Goal: Navigation & Orientation: Find specific page/section

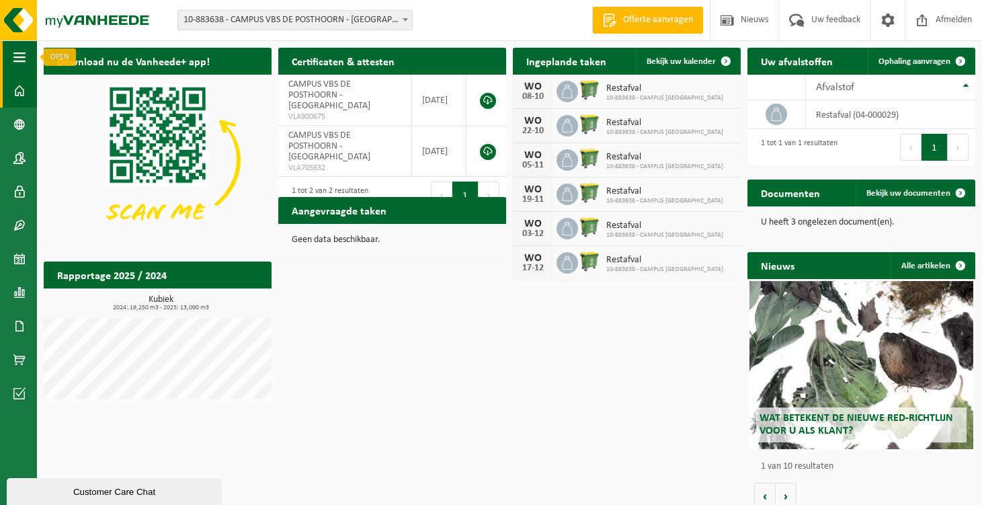
click at [19, 52] on span "button" at bounding box center [19, 57] width 12 height 34
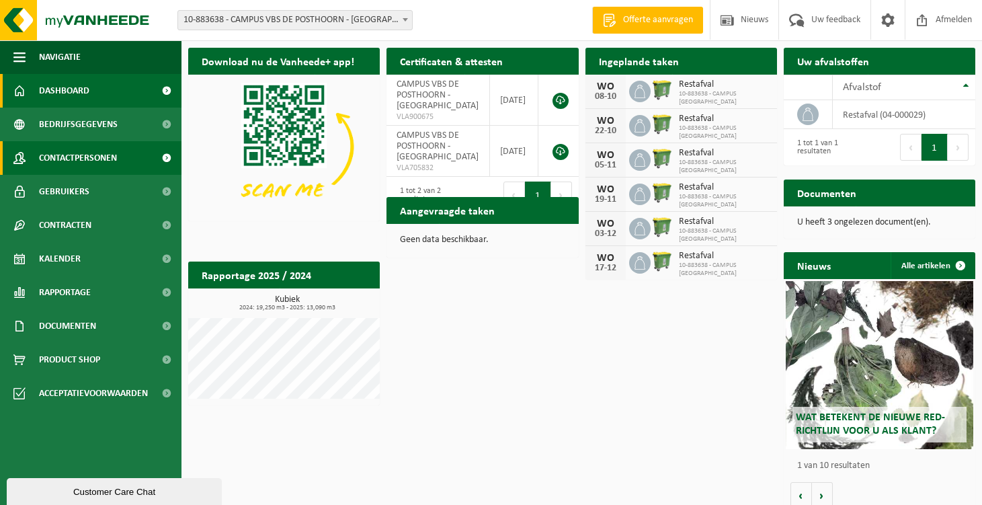
click at [93, 159] on span "Contactpersonen" at bounding box center [78, 158] width 78 height 34
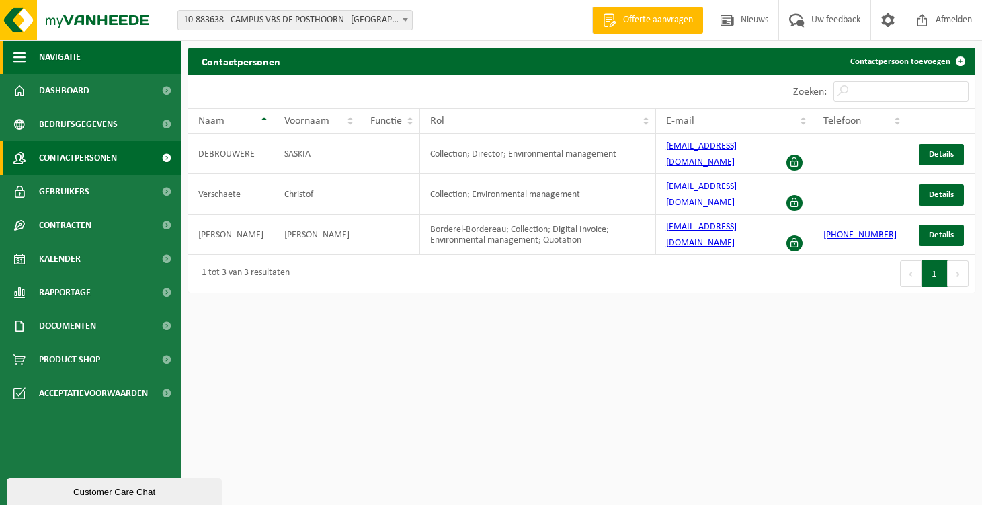
click at [69, 60] on span "Navigatie" at bounding box center [60, 57] width 42 height 34
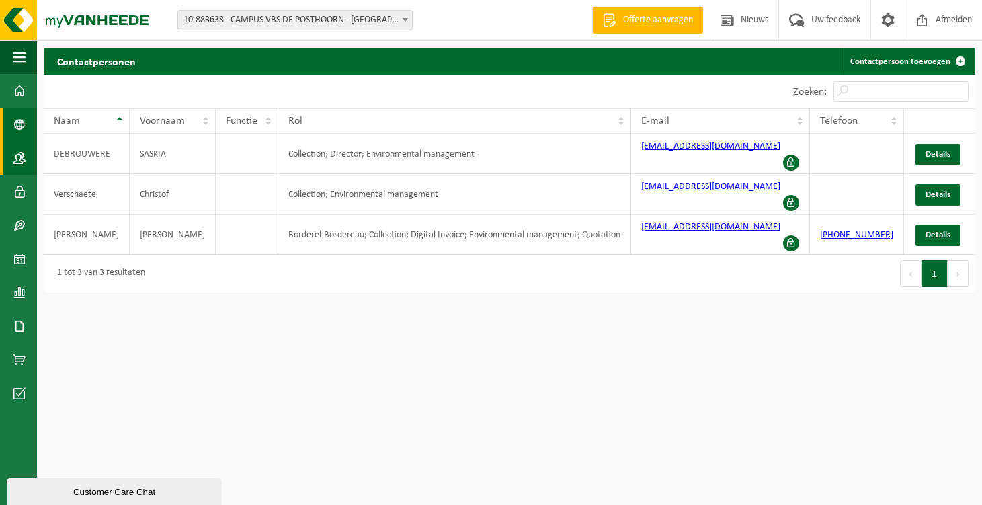
click at [19, 126] on span at bounding box center [19, 125] width 12 height 34
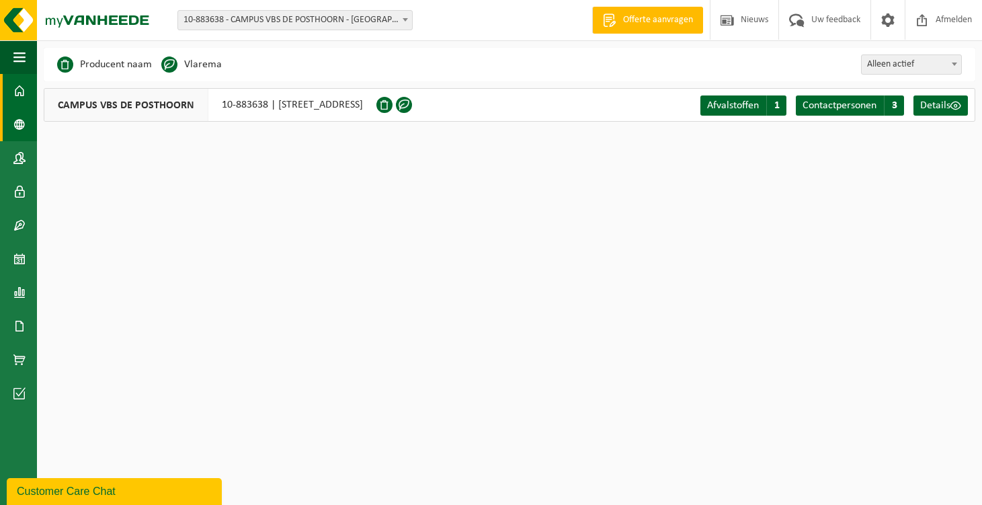
click at [19, 92] on span at bounding box center [19, 91] width 12 height 34
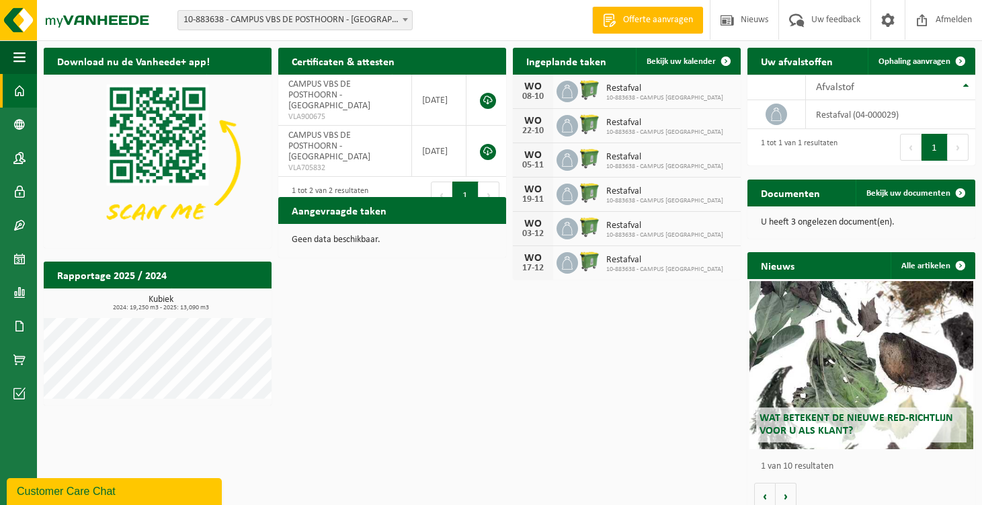
scroll to position [12, 0]
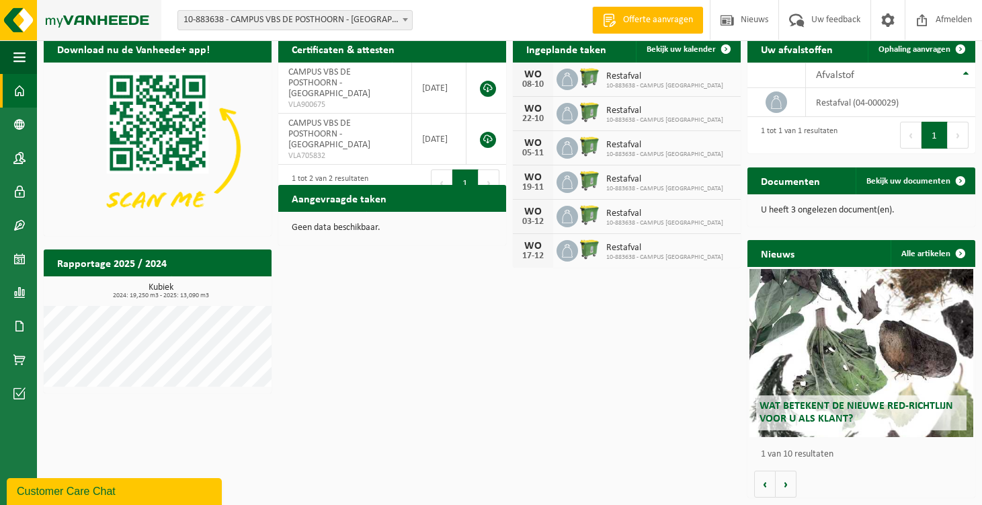
click at [11, 30] on img at bounding box center [80, 20] width 161 height 40
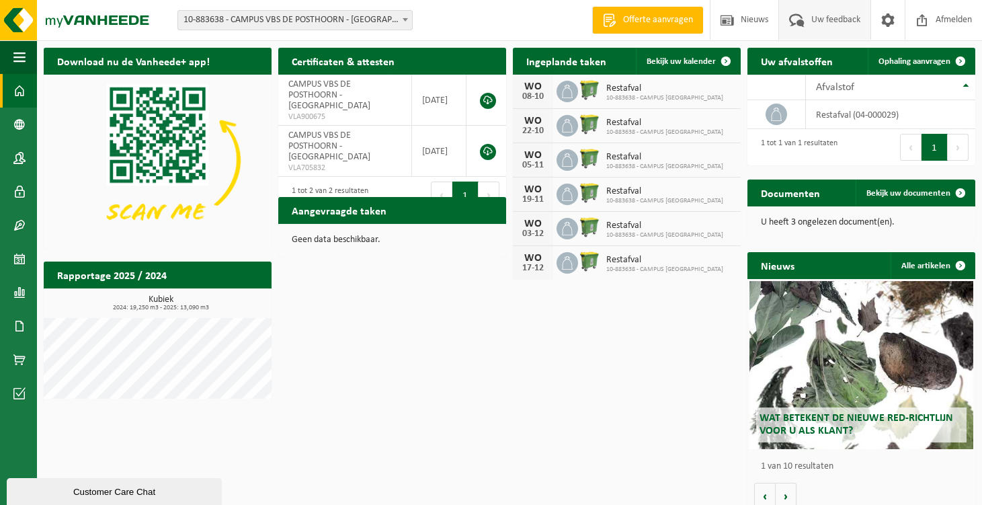
click at [836, 20] on span "Uw feedback" at bounding box center [836, 20] width 56 height 40
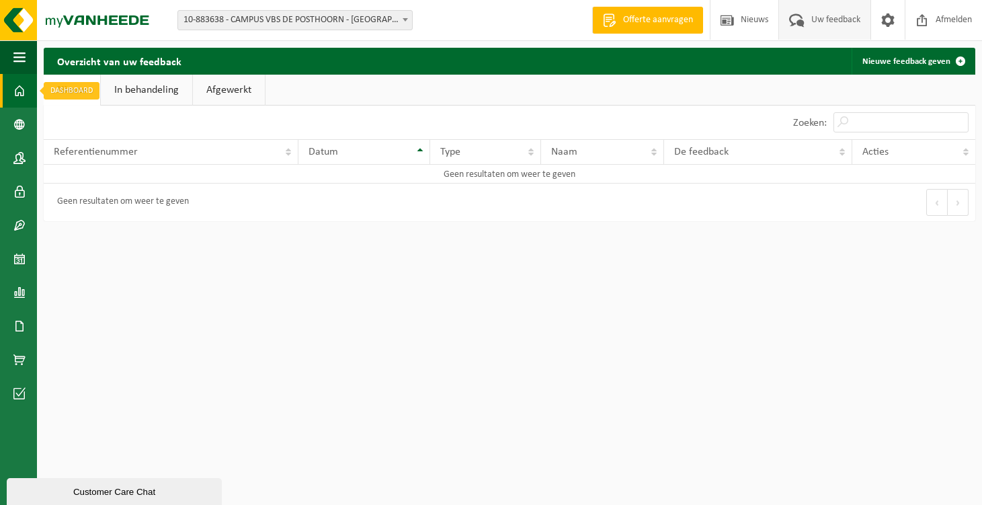
click at [21, 87] on span at bounding box center [19, 91] width 12 height 34
